Goal: Task Accomplishment & Management: Manage account settings

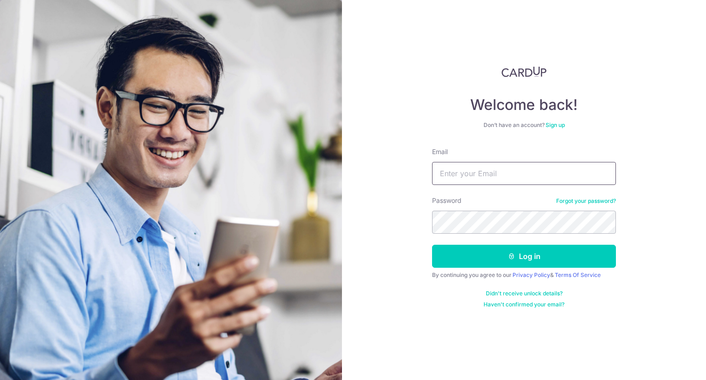
click at [485, 179] on input "Email" at bounding box center [524, 173] width 184 height 23
type input "[EMAIL_ADDRESS][DOMAIN_NAME]"
click at [432, 245] on button "Log in" at bounding box center [524, 256] width 184 height 23
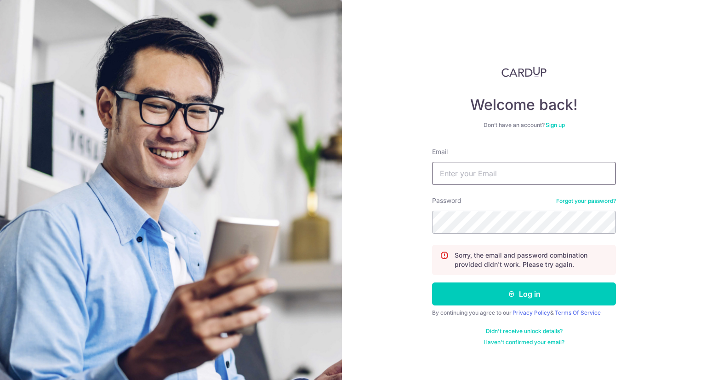
click at [476, 173] on input "Email" at bounding box center [524, 173] width 184 height 23
type input "[EMAIL_ADDRESS][DOMAIN_NAME]"
click at [432, 282] on button "Log in" at bounding box center [524, 293] width 184 height 23
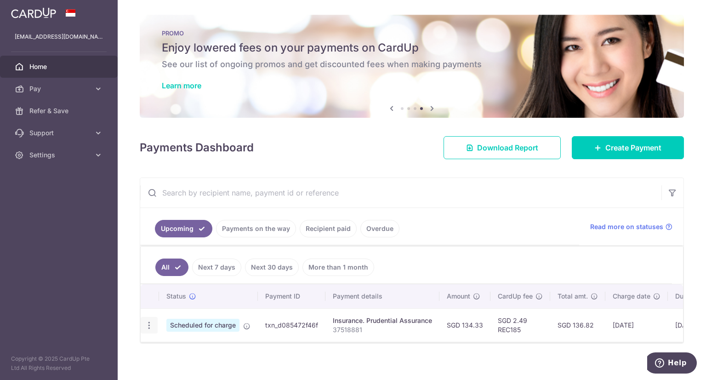
click at [151, 325] on icon "button" at bounding box center [149, 325] width 10 height 10
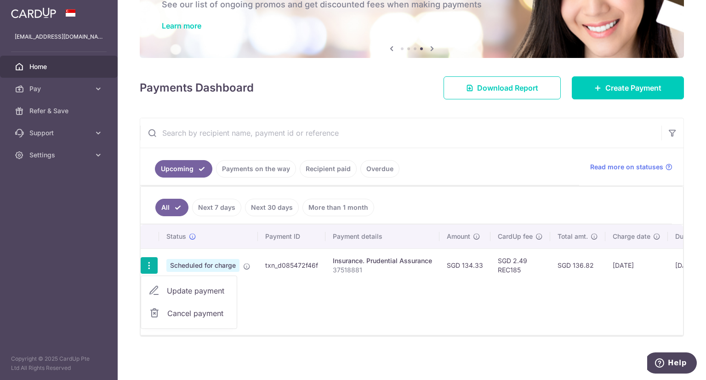
click at [194, 314] on span "Cancel payment" at bounding box center [198, 313] width 62 height 11
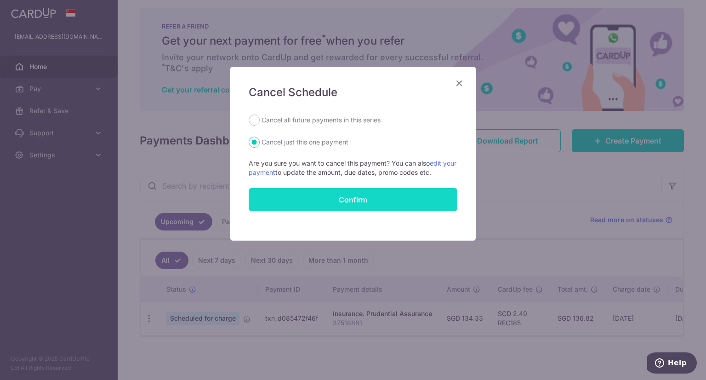
click at [338, 199] on button "Confirm" at bounding box center [353, 199] width 209 height 23
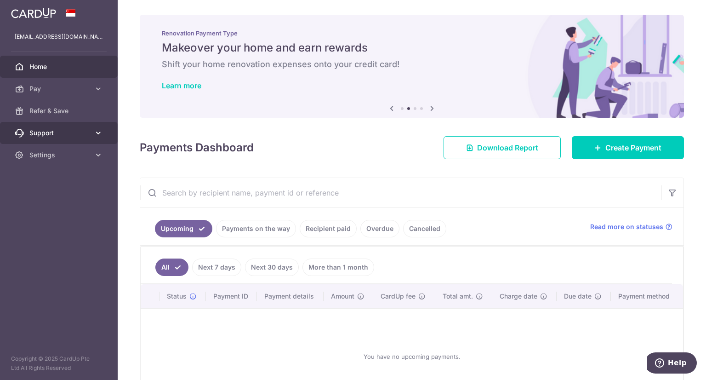
click at [33, 142] on link "Support" at bounding box center [59, 133] width 118 height 22
click at [72, 155] on span "Settings" at bounding box center [59, 154] width 61 height 9
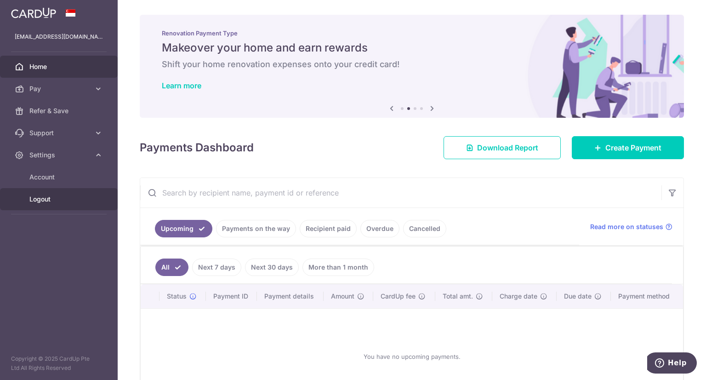
click at [57, 200] on span "Logout" at bounding box center [59, 198] width 61 height 9
